Goal: Find specific page/section: Find specific page/section

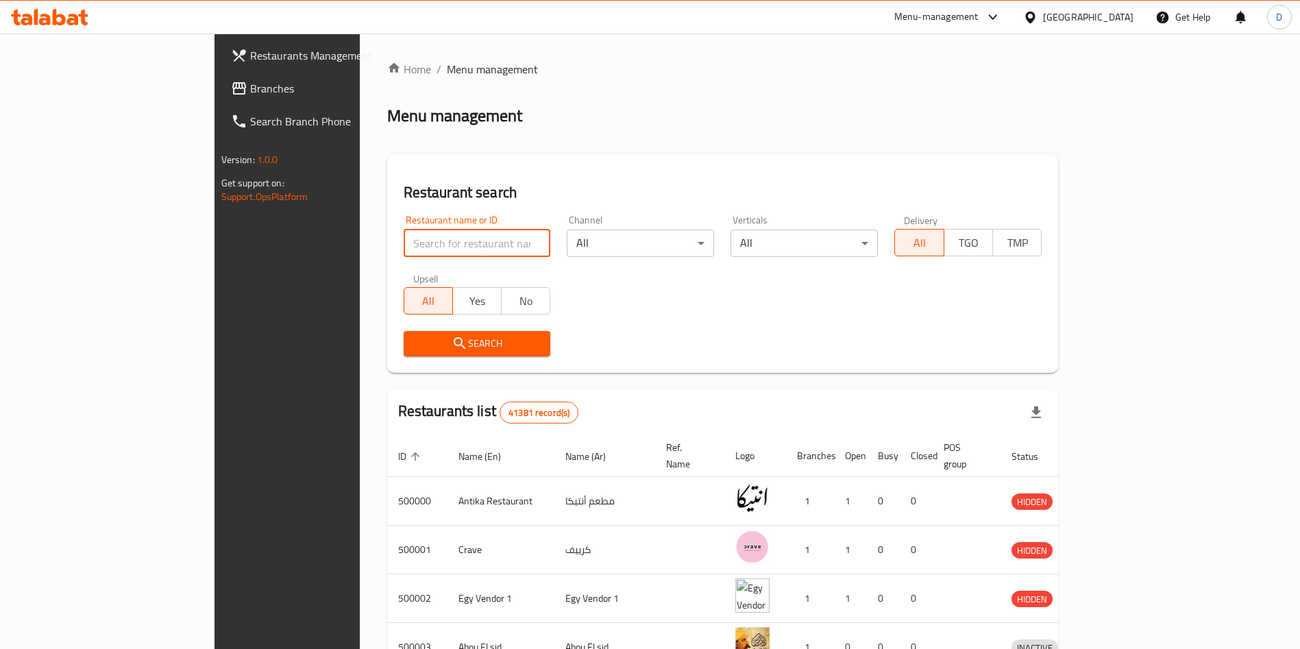
click at [403, 236] on input "search" at bounding box center [476, 242] width 147 height 27
paste input "754014"
type input "754014"
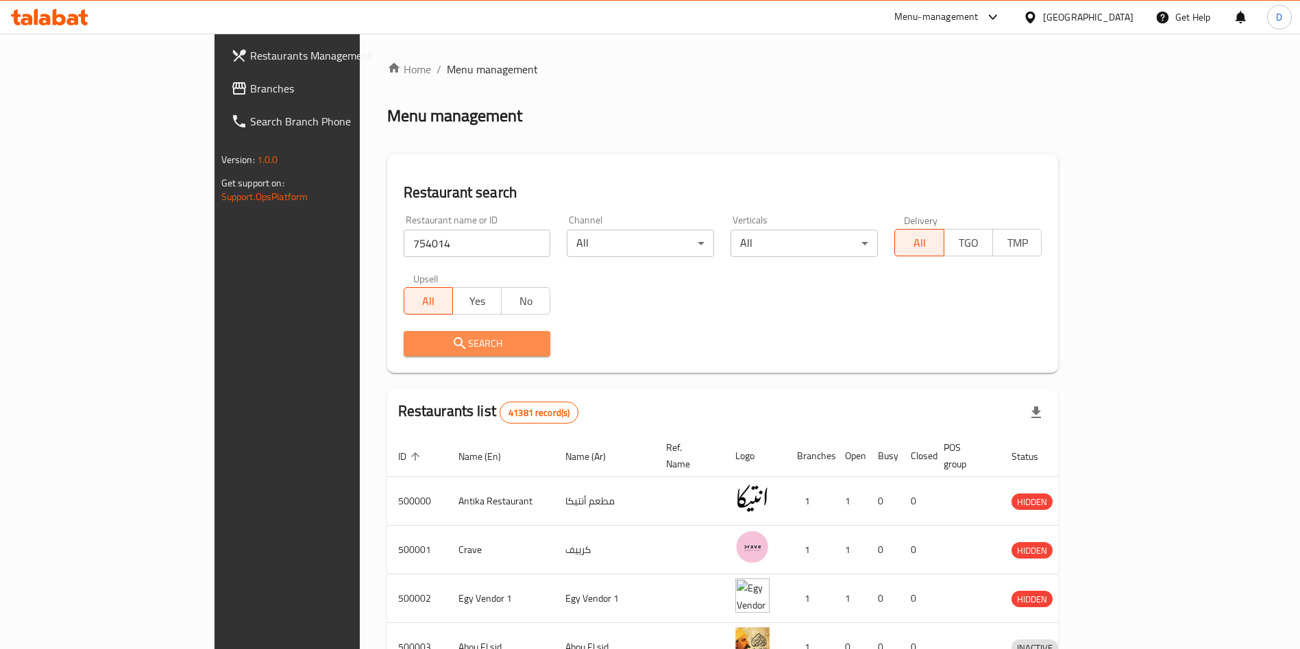
click at [447, 347] on span "Search" at bounding box center [476, 343] width 125 height 17
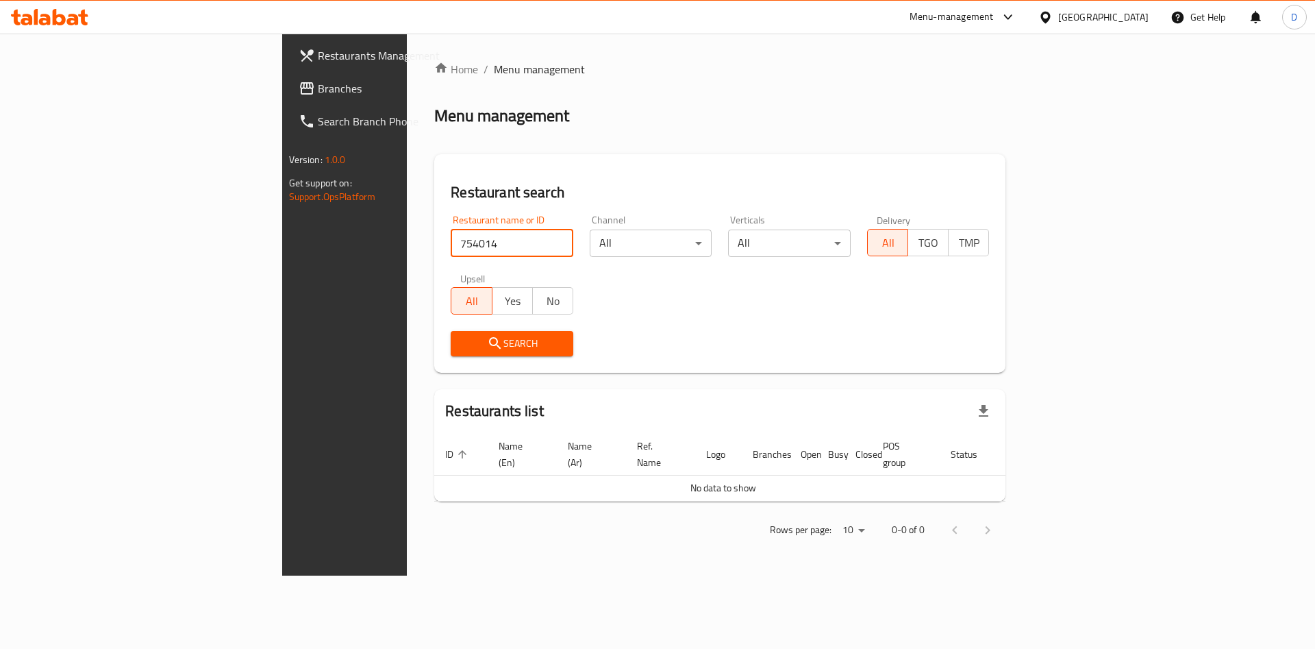
click at [451, 246] on input "754014" at bounding box center [512, 242] width 123 height 27
click at [462, 342] on span "Search" at bounding box center [512, 343] width 101 height 17
click at [451, 355] on button "Search" at bounding box center [512, 343] width 123 height 25
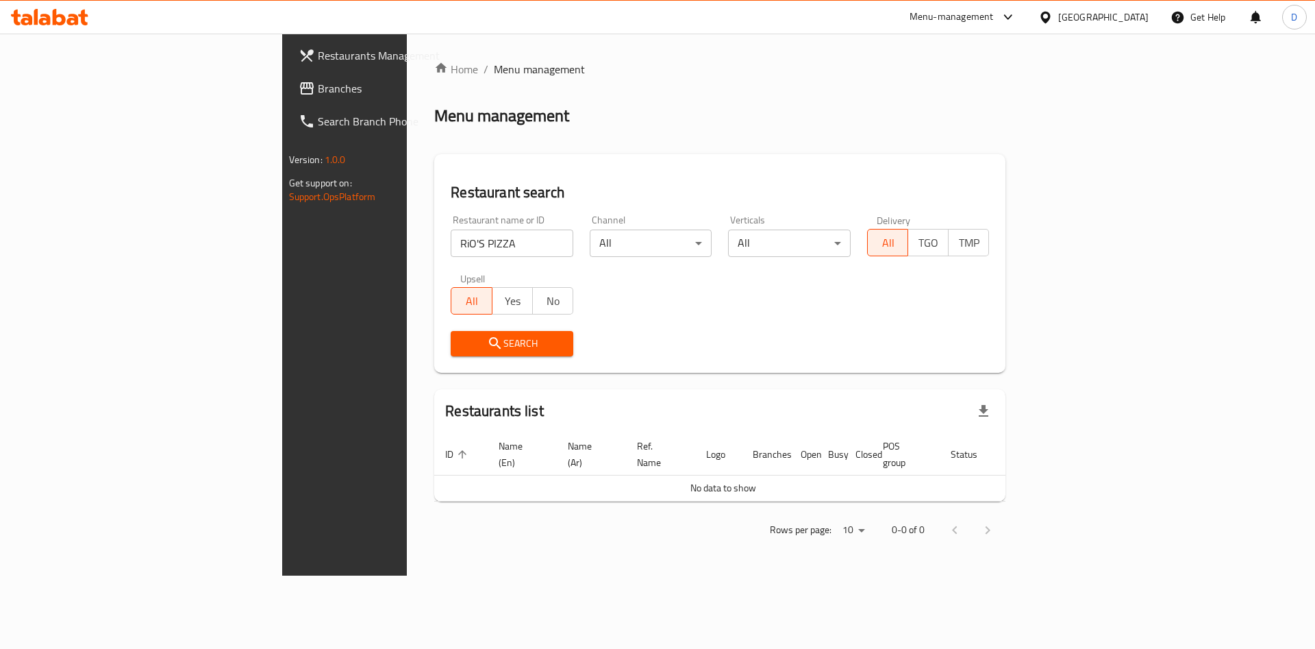
click at [462, 340] on span "Search" at bounding box center [512, 343] width 101 height 17
click at [451, 251] on input "RiO'S PIZZA" at bounding box center [512, 242] width 123 height 27
click at [462, 335] on span "Search" at bounding box center [512, 343] width 101 height 17
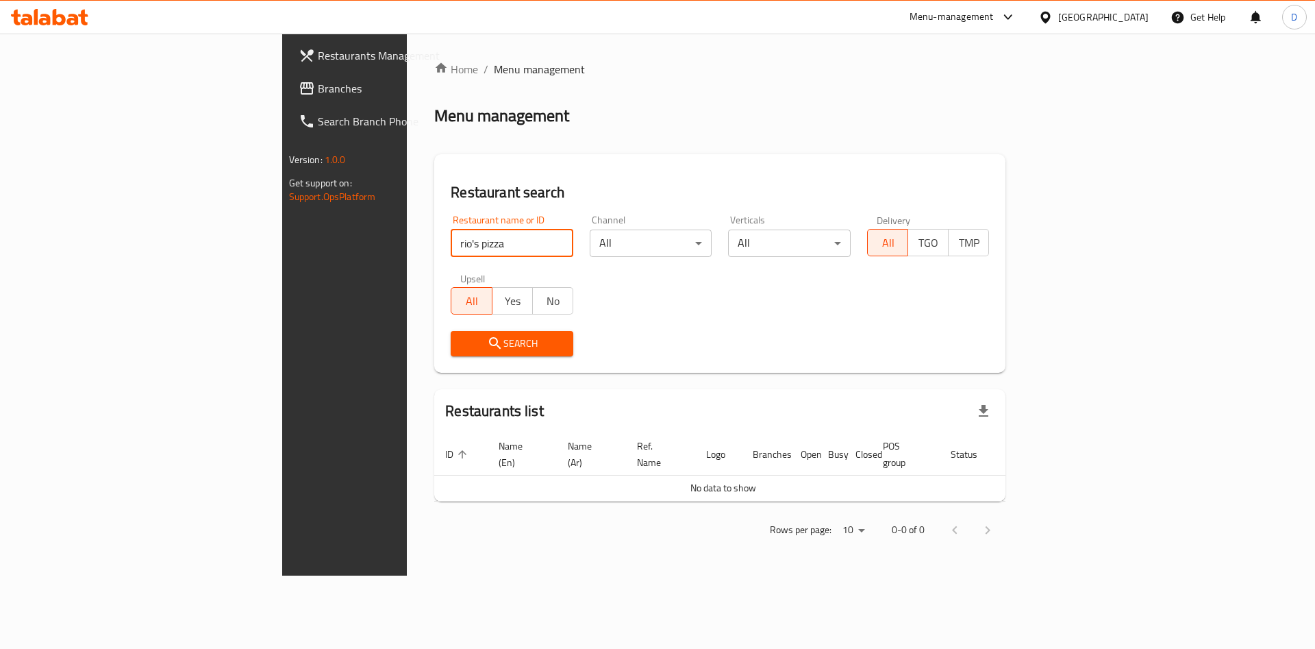
click at [451, 244] on input "rio's pizza" at bounding box center [512, 242] width 123 height 27
click at [451, 252] on input "rio's pizza" at bounding box center [512, 242] width 123 height 27
type input "v"
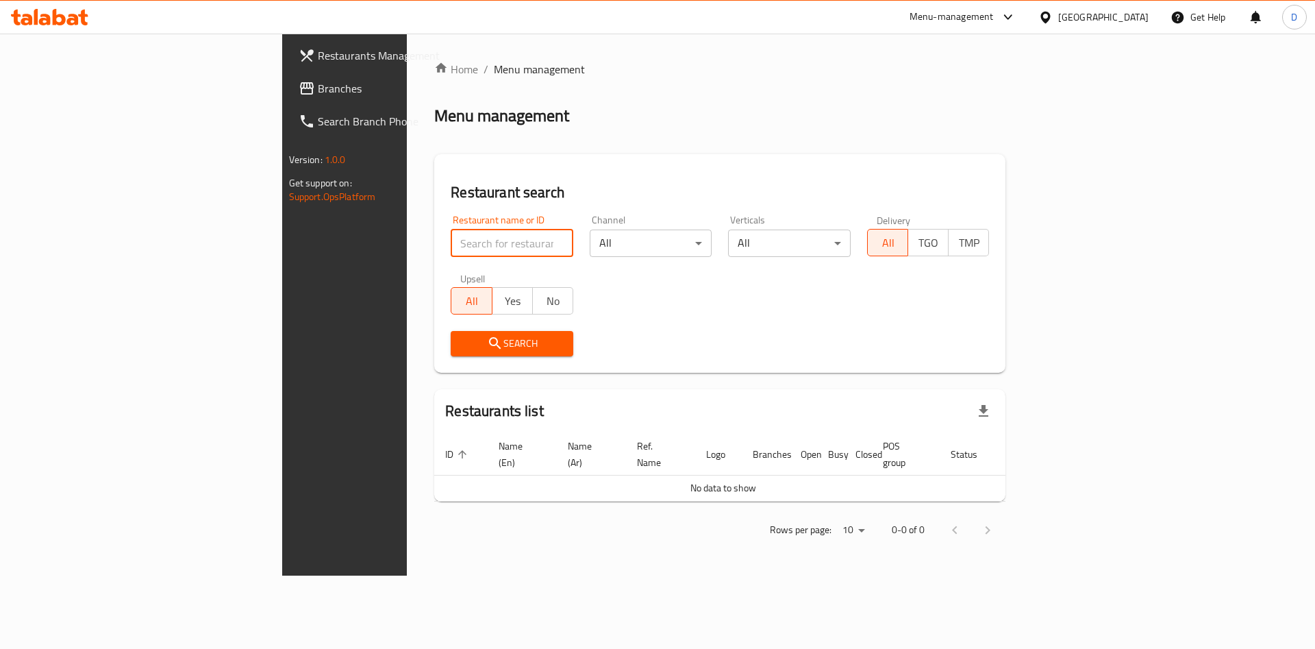
paste input "RiO'S PIZZA"
type input "RiO'S PIZZA"
click at [443, 357] on div "Search" at bounding box center [512, 344] width 139 height 42
drag, startPoint x: 334, startPoint y: 357, endPoint x: 298, endPoint y: 336, distance: 41.7
click at [462, 336] on span "Search" at bounding box center [512, 343] width 101 height 17
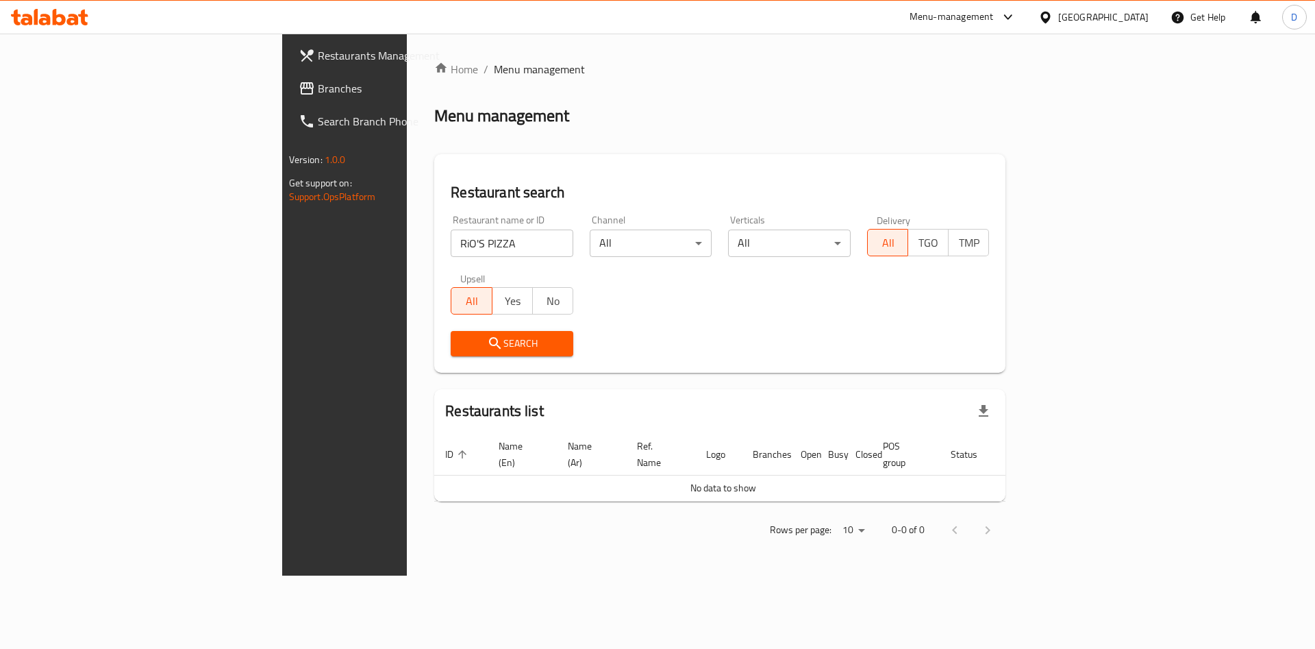
click at [462, 351] on span "Search" at bounding box center [512, 343] width 101 height 17
click at [462, 342] on span "Search" at bounding box center [512, 343] width 101 height 17
click at [468, 341] on span "Search" at bounding box center [512, 343] width 101 height 17
click at [994, 16] on div "Menu-management" at bounding box center [952, 17] width 84 height 16
click at [969, 147] on div "Restaurant-Management" at bounding box center [944, 151] width 108 height 15
